Goal: Information Seeking & Learning: Compare options

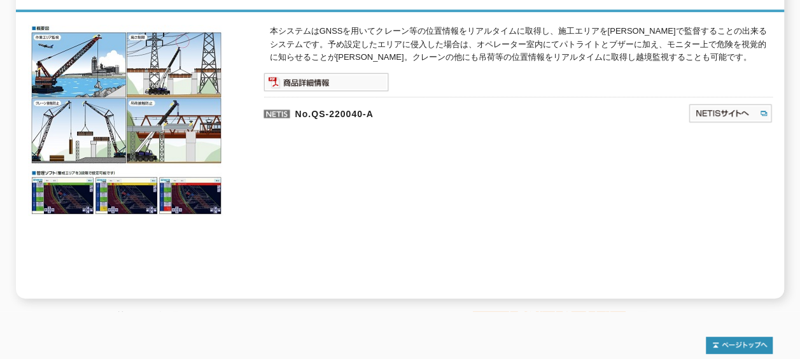
scroll to position [176, 0]
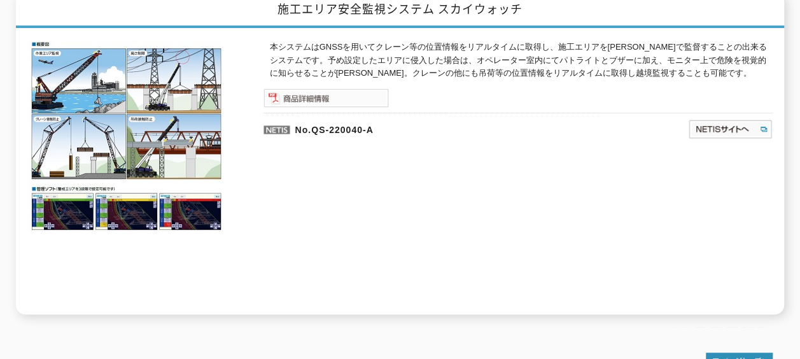
click at [357, 95] on img at bounding box center [325, 97] width 125 height 19
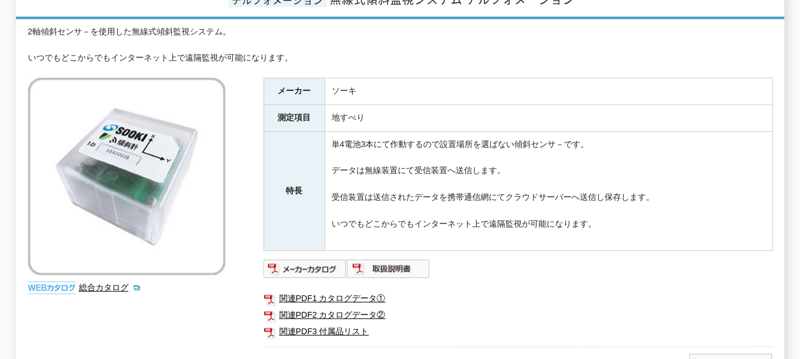
scroll to position [205, 0]
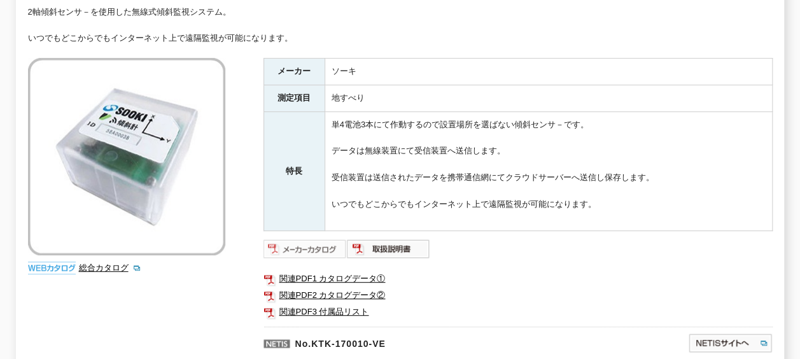
click at [316, 239] on img at bounding box center [304, 249] width 83 height 20
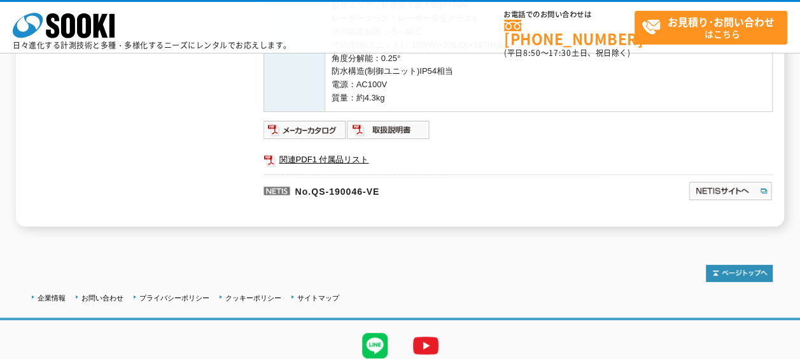
scroll to position [445, 0]
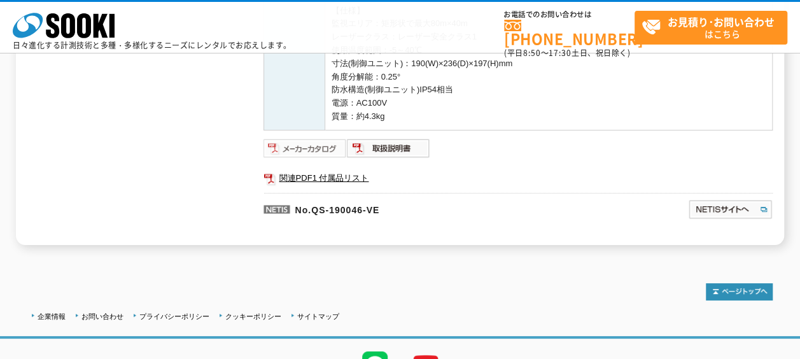
click at [312, 144] on img at bounding box center [304, 148] width 83 height 20
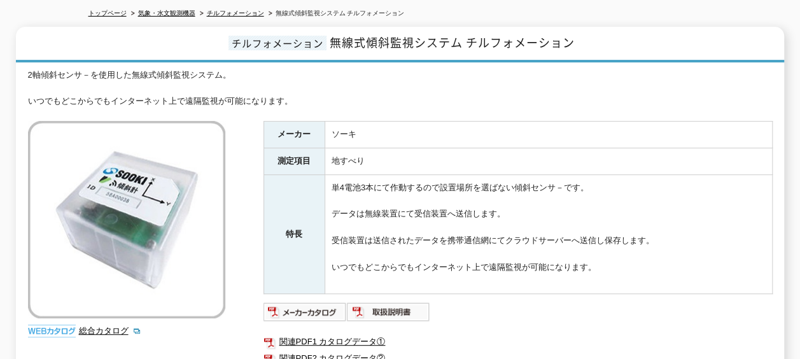
scroll to position [191, 0]
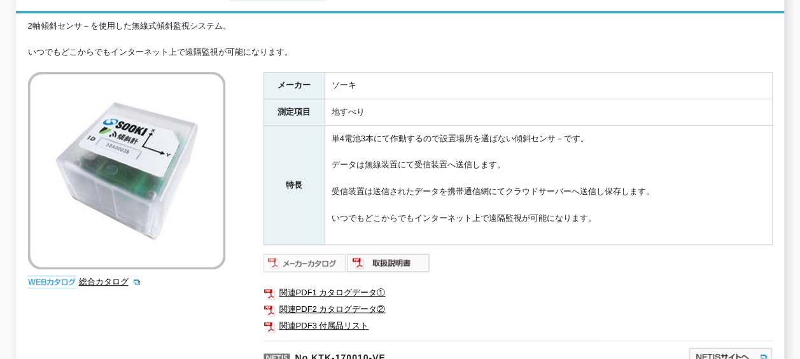
click at [316, 253] on img at bounding box center [304, 263] width 83 height 20
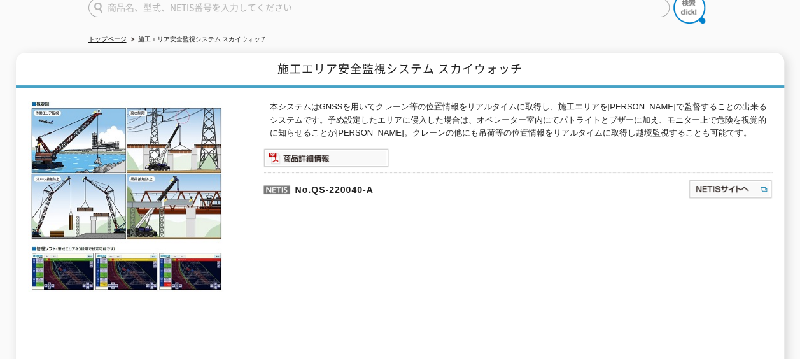
scroll to position [112, 0]
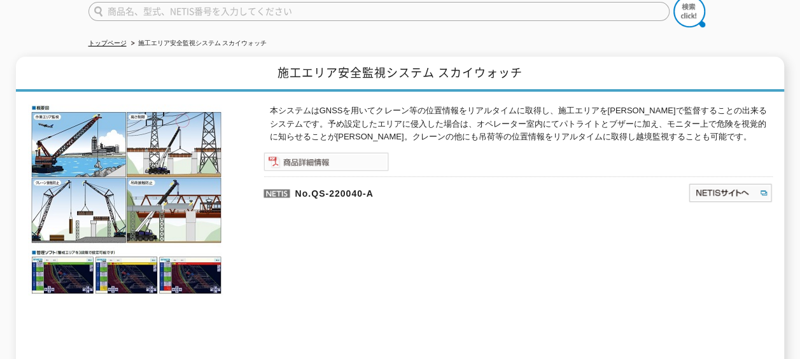
click at [316, 153] on img at bounding box center [325, 161] width 125 height 19
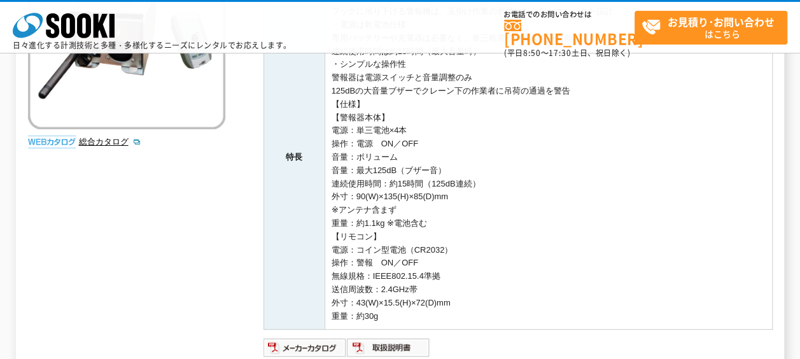
scroll to position [504, 0]
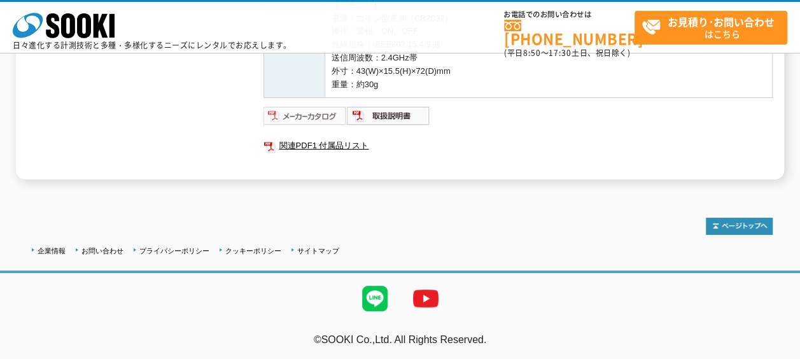
click at [298, 111] on img at bounding box center [304, 116] width 83 height 20
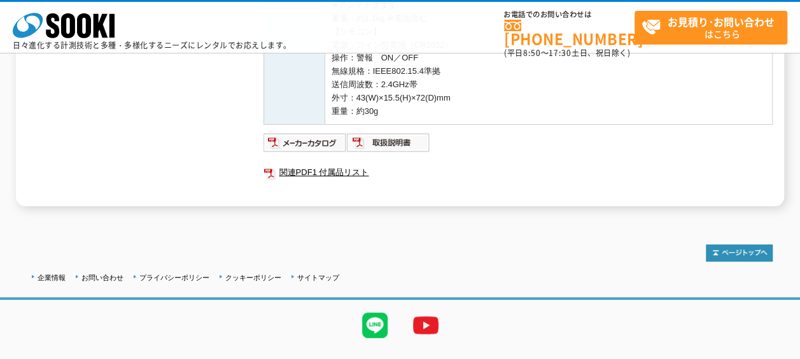
scroll to position [504, 0]
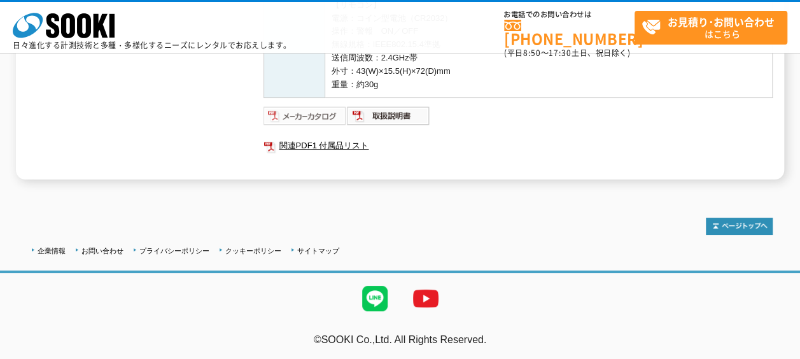
click at [313, 113] on img at bounding box center [304, 116] width 83 height 20
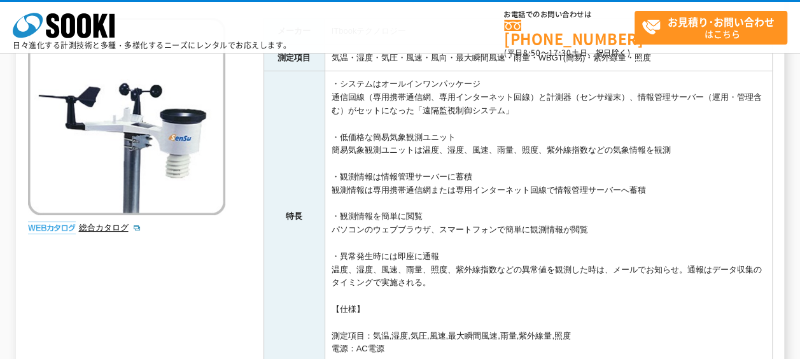
scroll to position [191, 0]
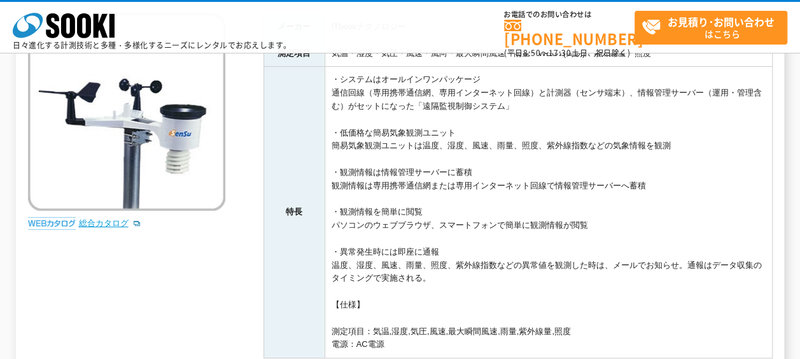
click at [111, 221] on link "総合カタログ" at bounding box center [110, 223] width 62 height 10
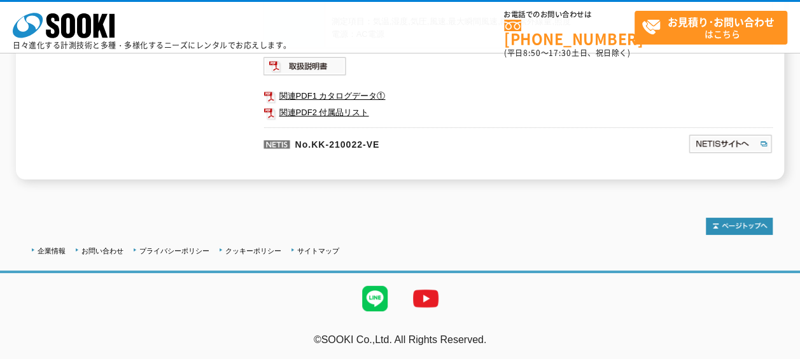
scroll to position [437, 0]
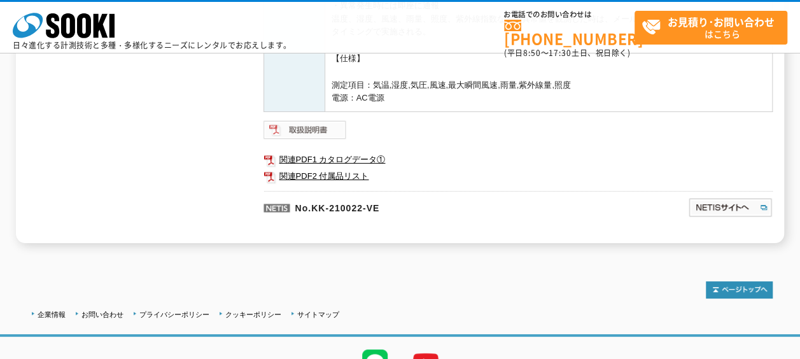
click at [318, 132] on img at bounding box center [304, 130] width 83 height 20
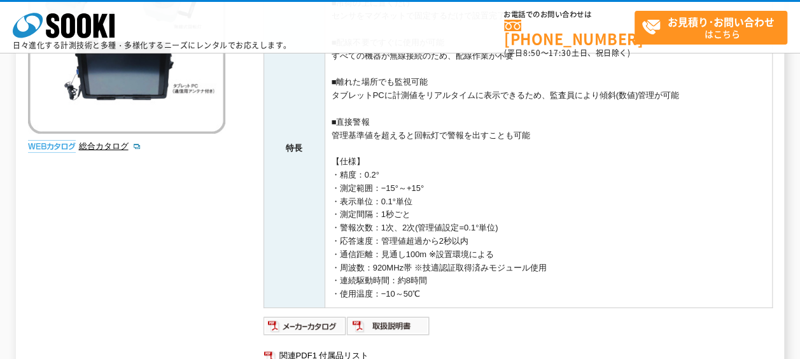
scroll to position [382, 0]
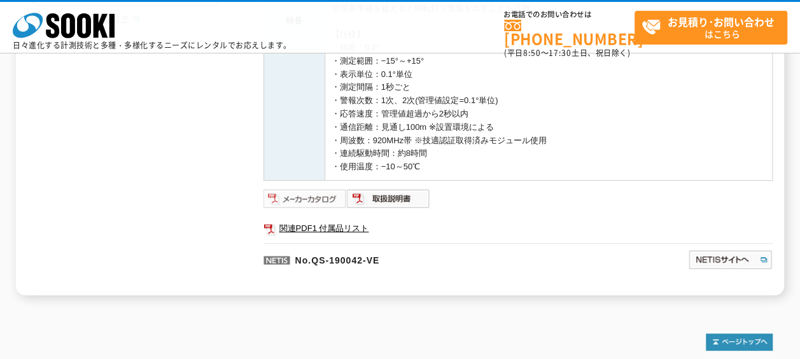
click at [305, 196] on img at bounding box center [304, 198] width 83 height 20
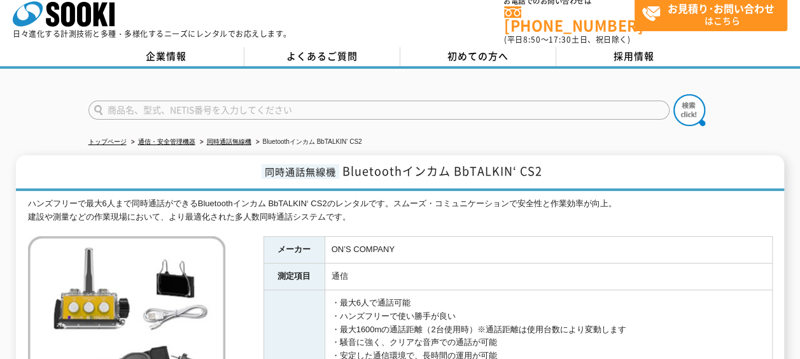
scroll to position [191, 0]
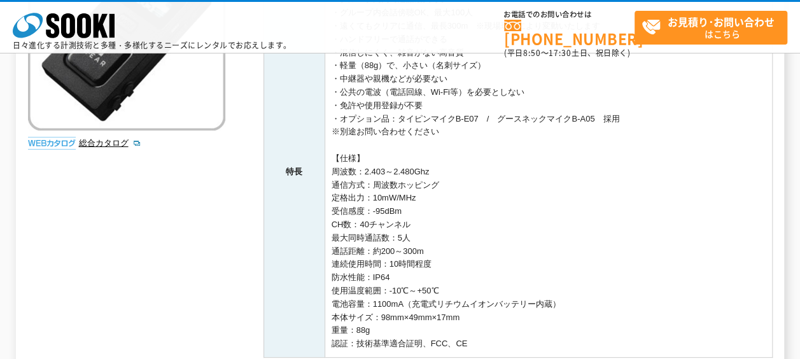
scroll to position [382, 0]
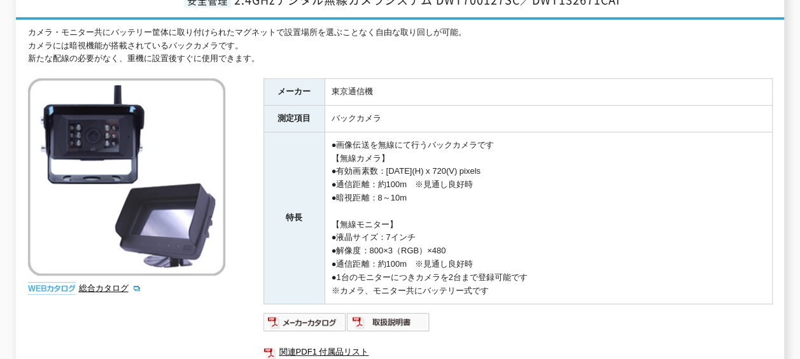
scroll to position [254, 0]
